Goal: Check status: Check status

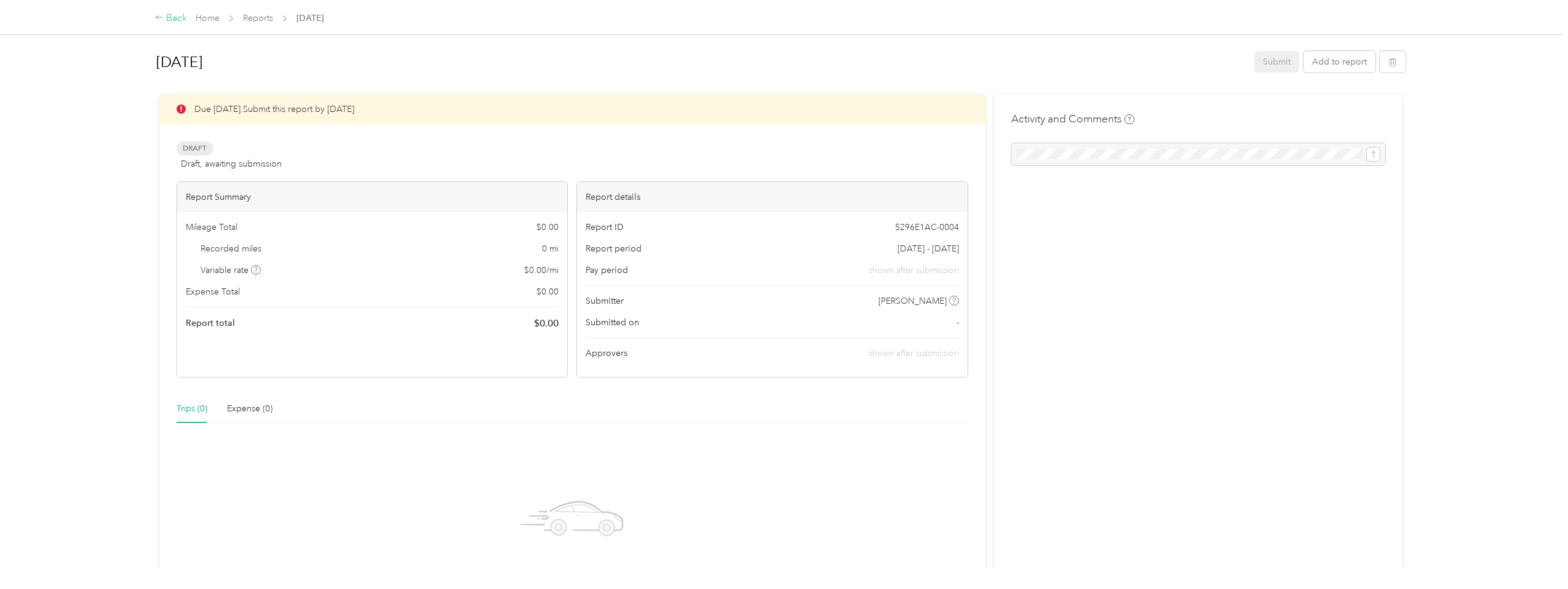
click at [164, 16] on div "Back" at bounding box center [171, 18] width 32 height 15
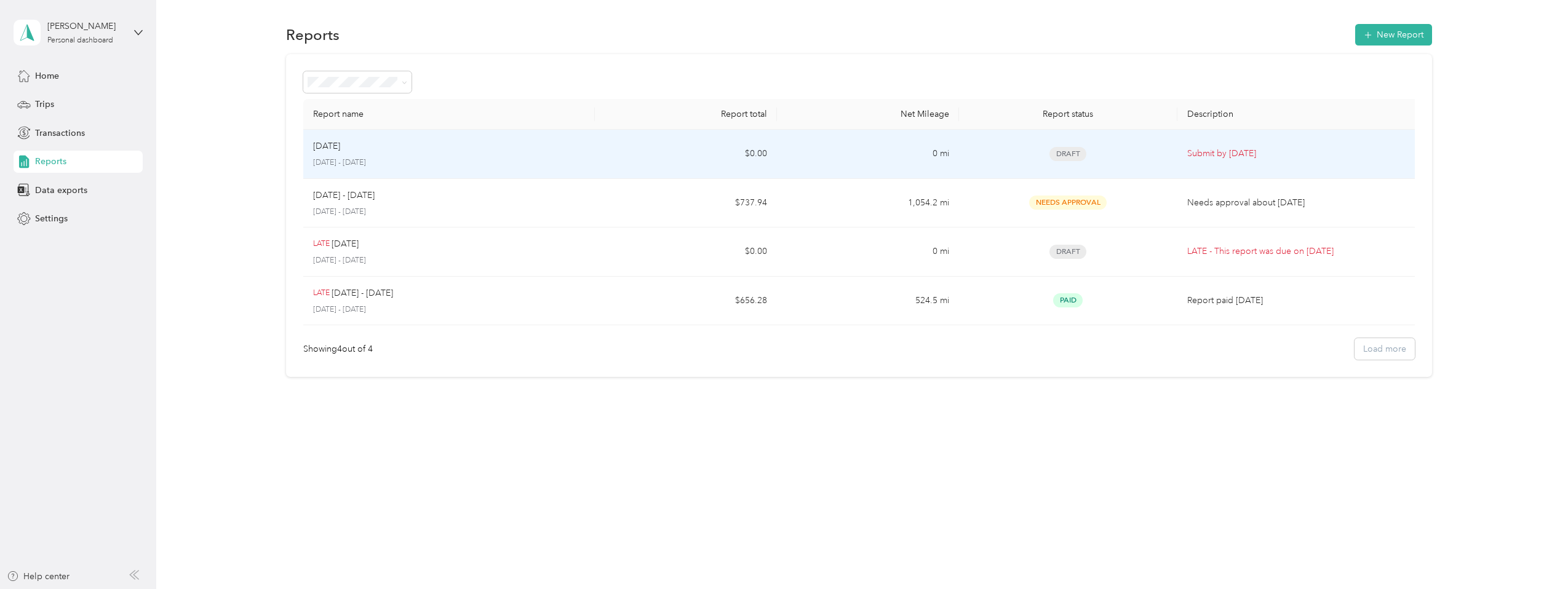
click at [1197, 156] on p "Submit by [DATE]" at bounding box center [1298, 154] width 223 height 14
